Goal: Information Seeking & Learning: Find specific fact

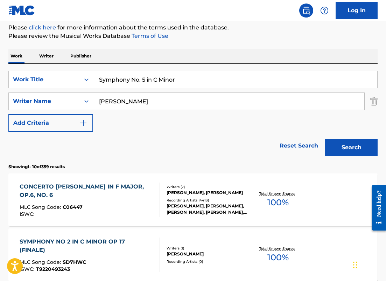
click at [52, 69] on div "SearchWithCriteriafd8fa4b9-59db-4a12-acfe-880386eeec91 Work Title Symphony No. …" at bounding box center [192, 112] width 369 height 96
type input "24 Caprices, Op. 1"
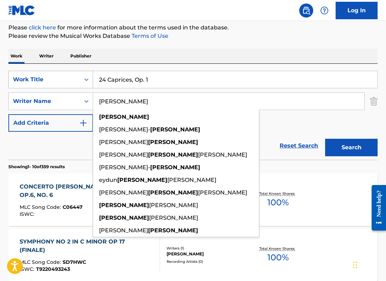
drag, startPoint x: 116, startPoint y: 102, endPoint x: 23, endPoint y: 76, distance: 96.0
click at [23, 81] on div "SearchWithCriteriafd8fa4b9-59db-4a12-acfe-880386eeec91 Work Title 24 Caprices, …" at bounding box center [192, 101] width 369 height 61
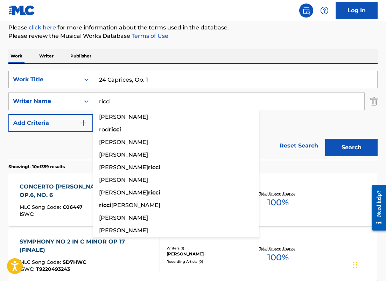
click at [325, 139] on button "Search" at bounding box center [351, 148] width 53 height 18
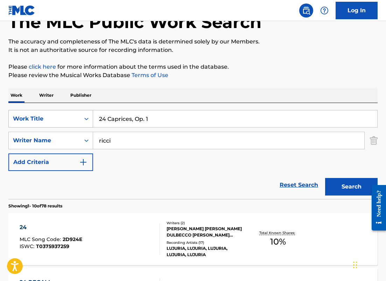
scroll to position [85, 0]
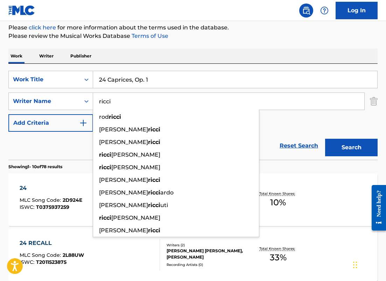
drag, startPoint x: 110, startPoint y: 95, endPoint x: 54, endPoint y: 89, distance: 57.0
click at [52, 89] on div "SearchWithCriteriafd8fa4b9-59db-4a12-acfe-880386eeec91 Work Title 24 Caprices, …" at bounding box center [192, 101] width 369 height 61
paste input "[PERSON_NAME]"
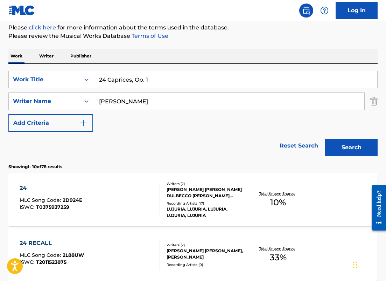
click at [325, 139] on button "Search" at bounding box center [351, 148] width 53 height 18
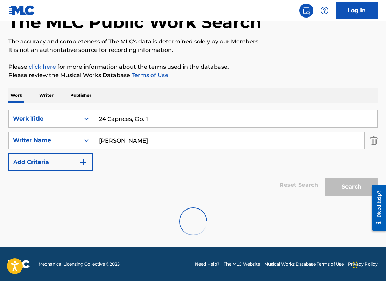
scroll to position [23, 0]
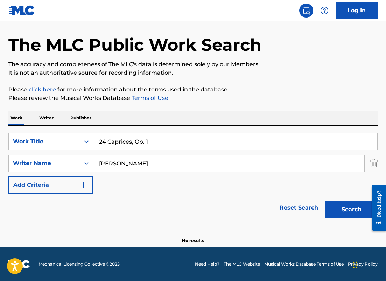
drag, startPoint x: 145, startPoint y: 162, endPoint x: 102, endPoint y: 158, distance: 43.6
click at [102, 160] on input "[PERSON_NAME]" at bounding box center [228, 163] width 271 height 17
drag, startPoint x: 152, startPoint y: 161, endPoint x: 59, endPoint y: 160, distance: 93.1
click at [59, 160] on div "SearchWithCriteria6ba65c8f-9269-4212-9c4f-fff4bb206926 Writer Name [PERSON_NAME]" at bounding box center [192, 163] width 369 height 18
paste input "[PERSON_NAME]"
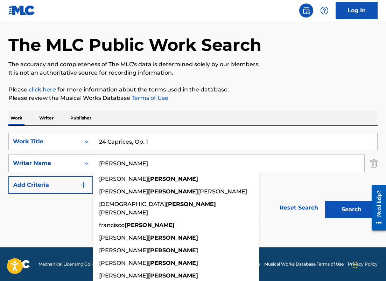
type input "[PERSON_NAME]"
click at [325, 201] on button "Search" at bounding box center [351, 210] width 53 height 18
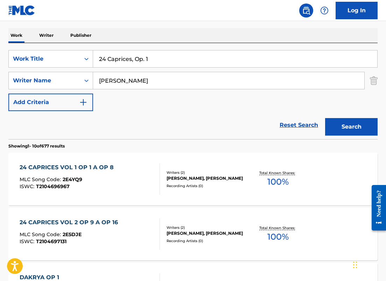
scroll to position [107, 0]
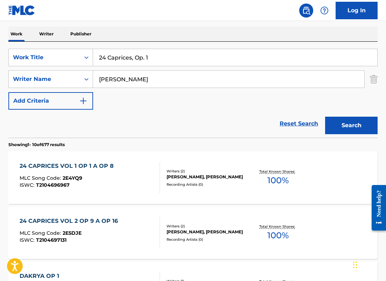
drag, startPoint x: 159, startPoint y: 53, endPoint x: 203, endPoint y: 73, distance: 48.7
click at [203, 73] on div "SearchWithCriteriafd8fa4b9-59db-4a12-acfe-880386eeec91 Work Title 24 Caprices, …" at bounding box center [192, 79] width 369 height 61
paste input "The Nutcracker Suite, Op. 71a"
type input "The Nutcracker Suite, Op. 71a"
drag, startPoint x: 170, startPoint y: 85, endPoint x: 58, endPoint y: 58, distance: 115.1
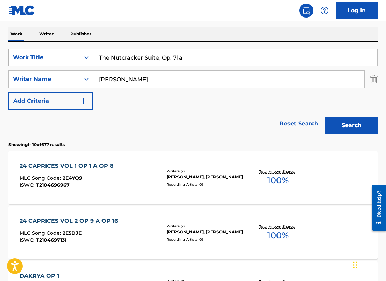
click at [58, 59] on div "SearchWithCriteriafd8fa4b9-59db-4a12-acfe-880386eeec91 Work Title The Nutcracke…" at bounding box center [192, 79] width 369 height 61
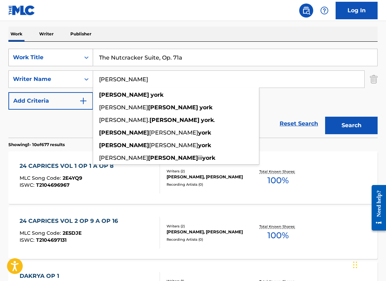
type input "[PERSON_NAME]"
click at [325, 117] on button "Search" at bounding box center [351, 126] width 53 height 18
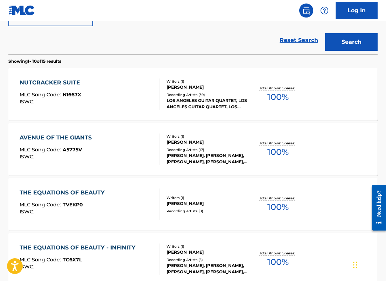
scroll to position [197, 0]
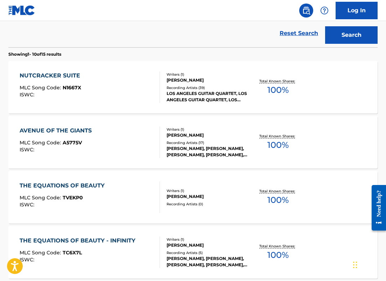
click at [114, 74] on div "NUTCRACKER SUITE MLC Song Code : N1667X ISWC :" at bounding box center [90, 87] width 140 height 32
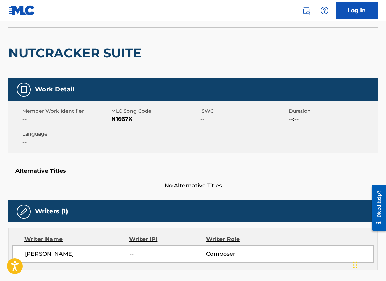
scroll to position [51, 0]
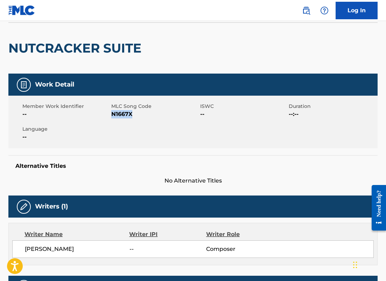
drag, startPoint x: 136, startPoint y: 114, endPoint x: 112, endPoint y: 113, distance: 23.8
click at [112, 113] on span "N1667X" at bounding box center [154, 114] width 87 height 8
copy span "N1667X"
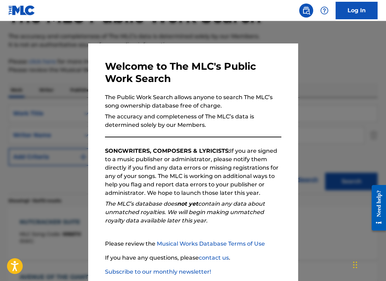
scroll to position [237, 0]
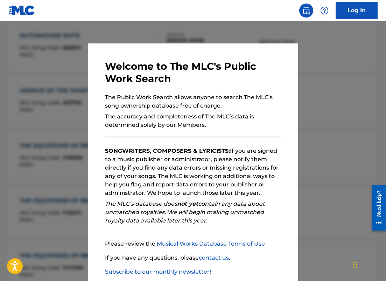
click at [50, 101] on div at bounding box center [193, 161] width 386 height 281
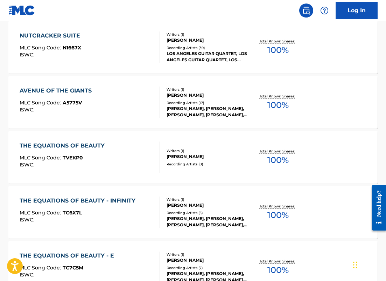
scroll to position [0, 0]
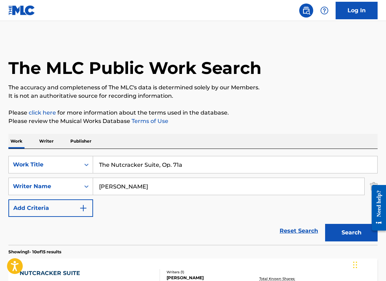
drag, startPoint x: 145, startPoint y: 187, endPoint x: 49, endPoint y: 176, distance: 97.3
click at [49, 176] on div "SearchWithCriteriafd8fa4b9-59db-4a12-acfe-880386eeec91 Work Title The Nutcracke…" at bounding box center [192, 186] width 369 height 61
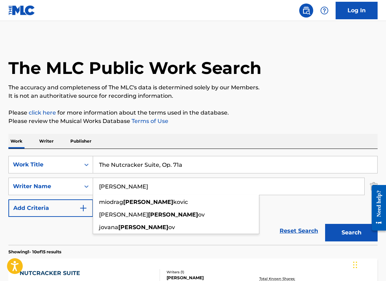
type input "[PERSON_NAME]"
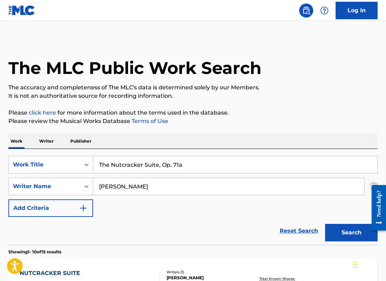
click at [185, 167] on input "The Nutcracker Suite, Op. 71a" at bounding box center [235, 164] width 284 height 17
click at [325, 224] on button "Search" at bounding box center [351, 233] width 53 height 18
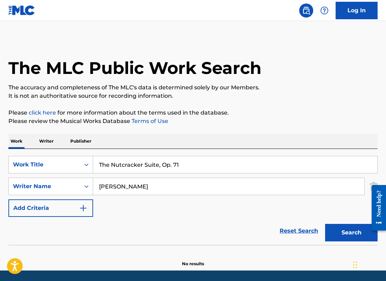
drag, startPoint x: 158, startPoint y: 165, endPoint x: 218, endPoint y: 166, distance: 59.9
click at [218, 166] on input "The Nutcracker Suite, Op. 71" at bounding box center [235, 164] width 284 height 17
type input "The Nutcracker Suite"
click at [325, 224] on button "Search" at bounding box center [351, 233] width 53 height 18
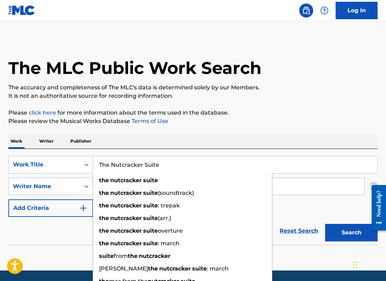
click at [278, 143] on div "Work Writer Publisher" at bounding box center [192, 141] width 369 height 15
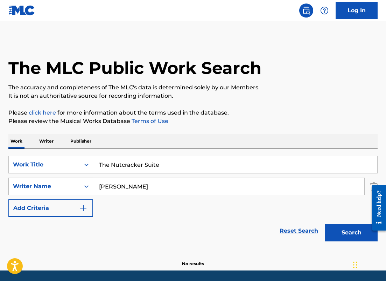
drag, startPoint x: 137, startPoint y: 186, endPoint x: 50, endPoint y: 182, distance: 86.6
click at [50, 182] on div "SearchWithCriteria6ba65c8f-9269-4212-9c4f-fff4bb206926 Writer Name [PERSON_NAME]" at bounding box center [192, 187] width 369 height 18
type input "[PERSON_NAME]"
click at [325, 224] on button "Search" at bounding box center [351, 233] width 53 height 18
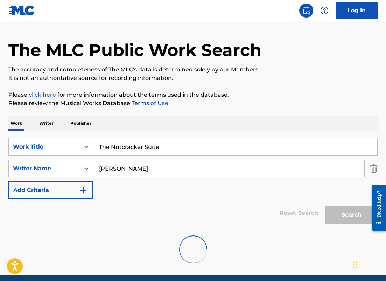
scroll to position [20, 0]
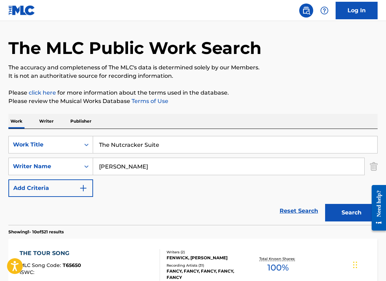
drag, startPoint x: 165, startPoint y: 144, endPoint x: 64, endPoint y: 134, distance: 101.7
click at [64, 134] on div "SearchWithCriteriafd8fa4b9-59db-4a12-acfe-880386eeec91 Work Title The Nutcracke…" at bounding box center [192, 177] width 369 height 96
paste input "A.K.F."
type input "A.K.F."
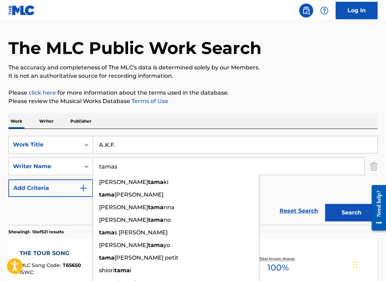
type input "tamas"
click at [325, 204] on button "Search" at bounding box center [351, 213] width 53 height 18
